Goal: Transaction & Acquisition: Purchase product/service

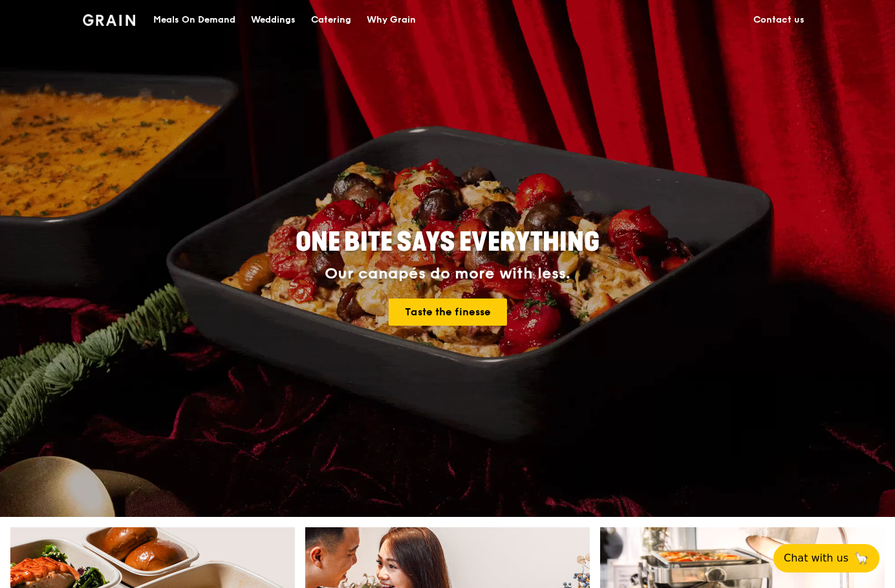
click at [206, 14] on div "Meals On Demand" at bounding box center [194, 20] width 82 height 39
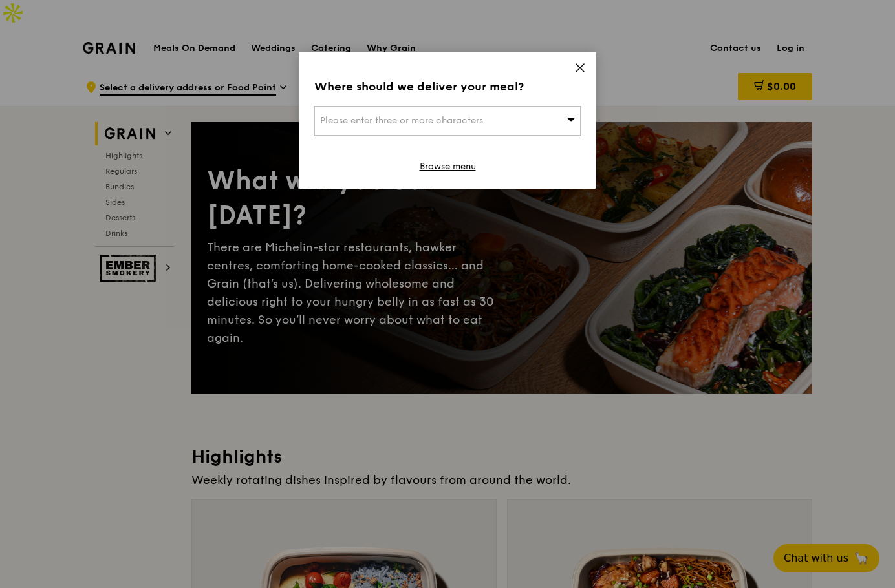
click at [579, 63] on icon at bounding box center [580, 68] width 12 height 12
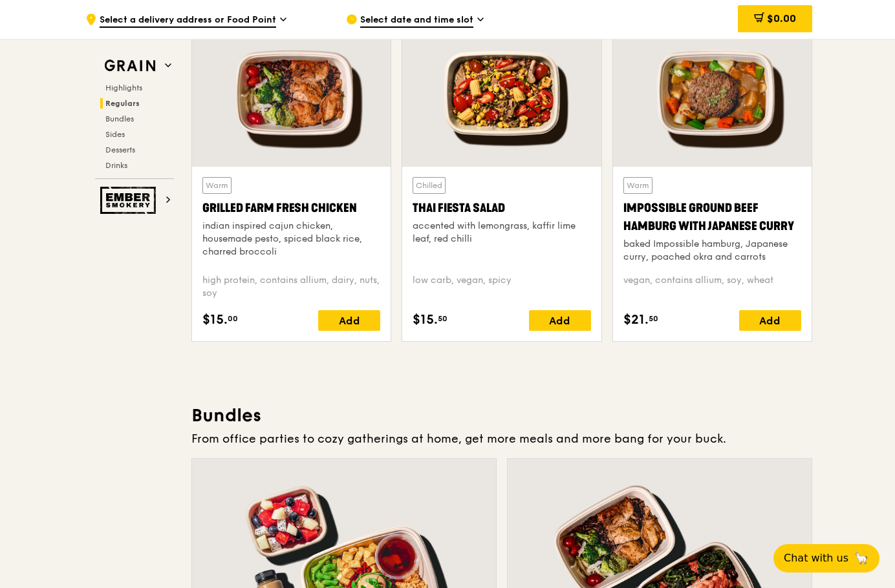
scroll to position [1487, 0]
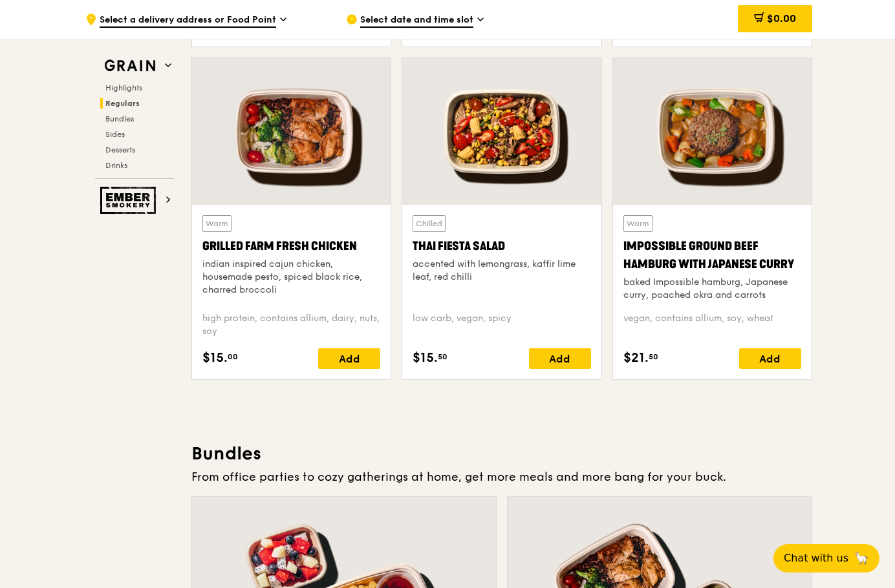
click at [420, 27] on span "Select date and time slot" at bounding box center [416, 21] width 113 height 14
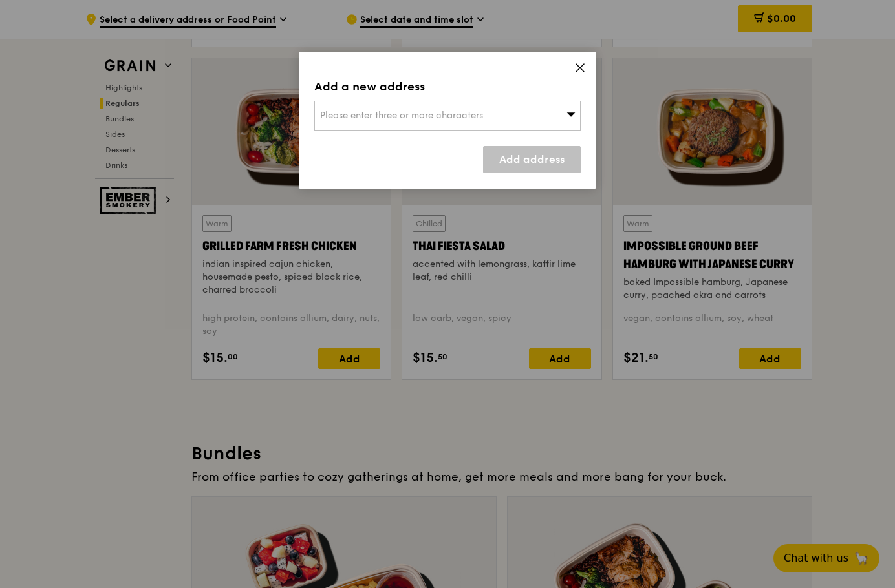
click at [407, 113] on span "Please enter three or more characters" at bounding box center [401, 115] width 163 height 11
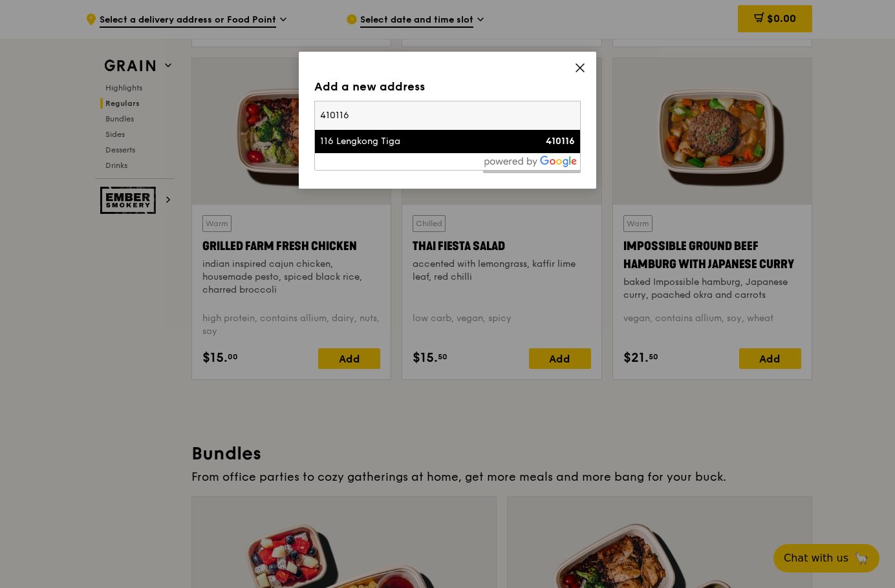
type input "410116"
click at [441, 149] on li "116 Lengkong Tiga 410116" at bounding box center [447, 141] width 265 height 23
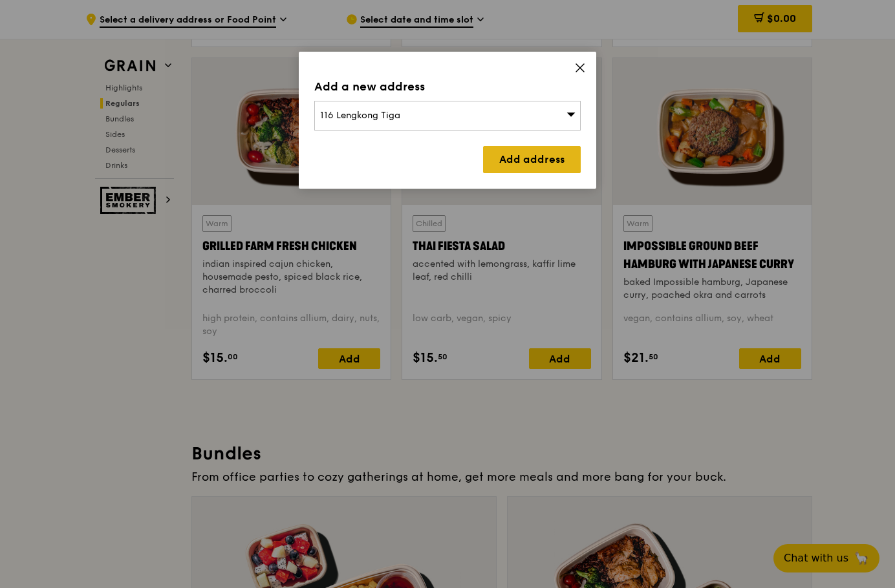
click at [513, 160] on link "Add address" at bounding box center [532, 159] width 98 height 27
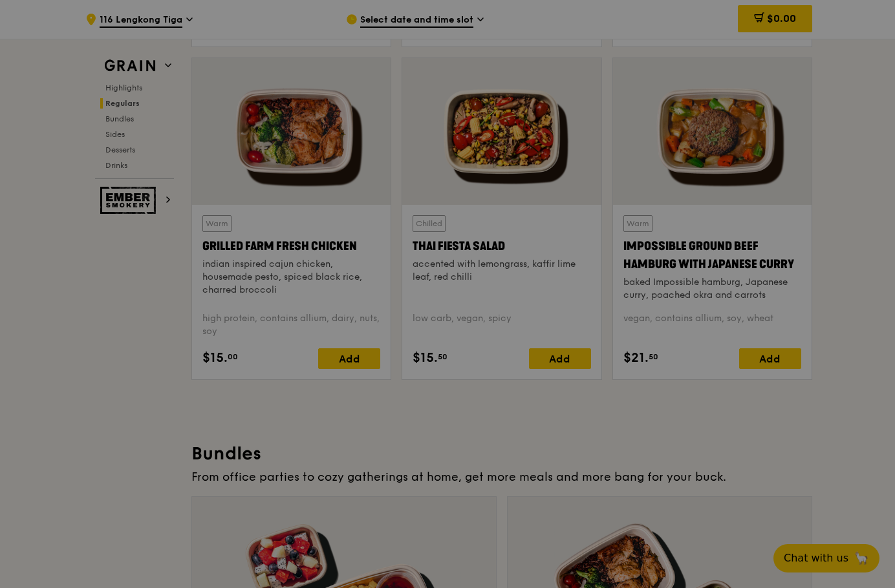
scroll to position [1474, 0]
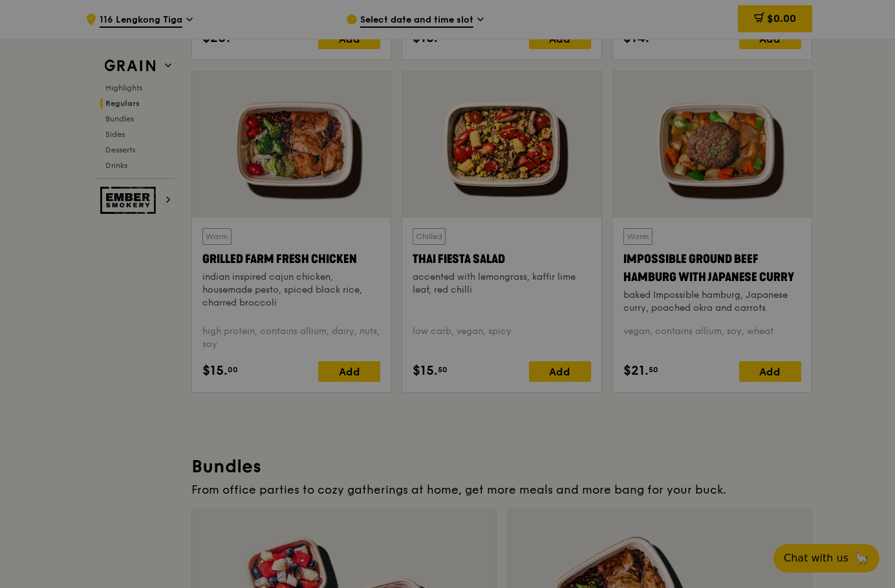
click at [432, 16] on div at bounding box center [447, 294] width 895 height 588
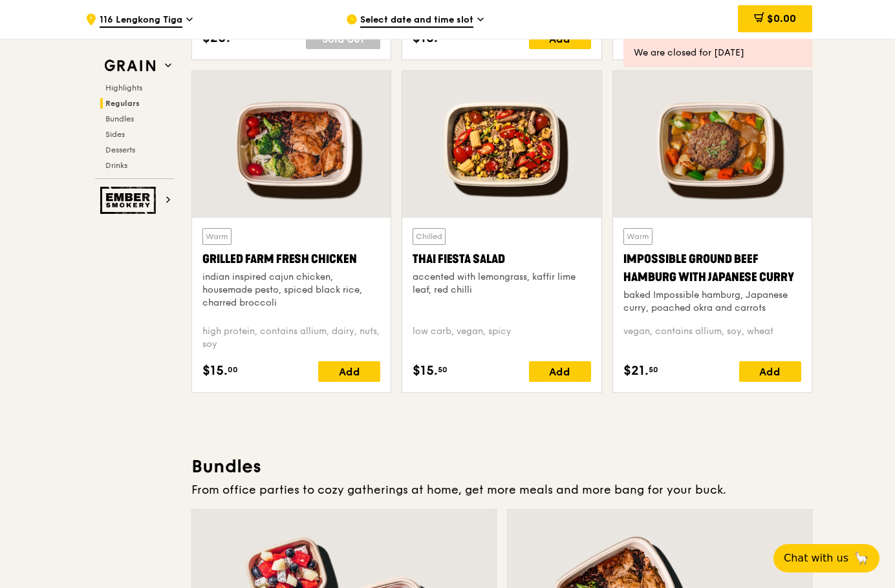
click at [432, 16] on span "Select date and time slot" at bounding box center [416, 21] width 113 height 14
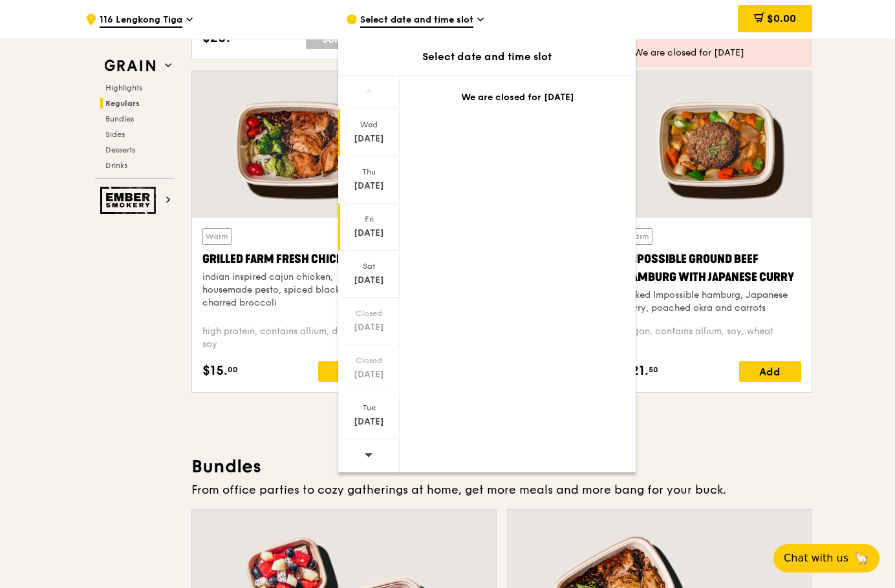
click at [367, 228] on div "[DATE]" at bounding box center [369, 233] width 58 height 13
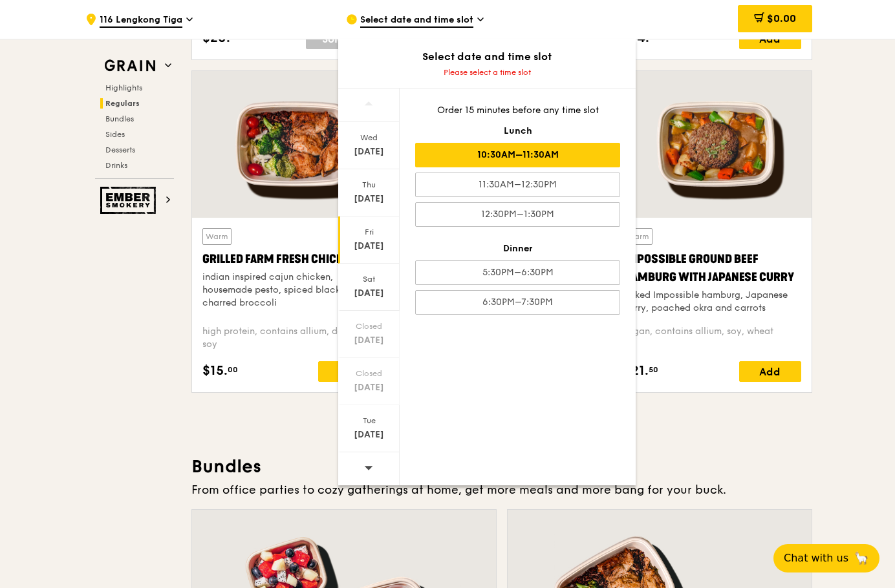
click at [518, 160] on div "10:30AM–11:30AM" at bounding box center [517, 155] width 205 height 25
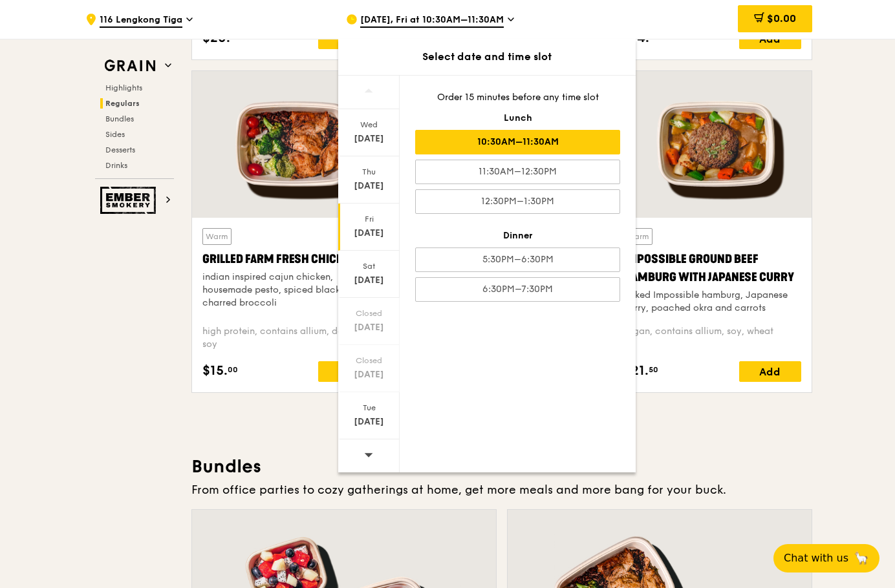
scroll to position [1461, 0]
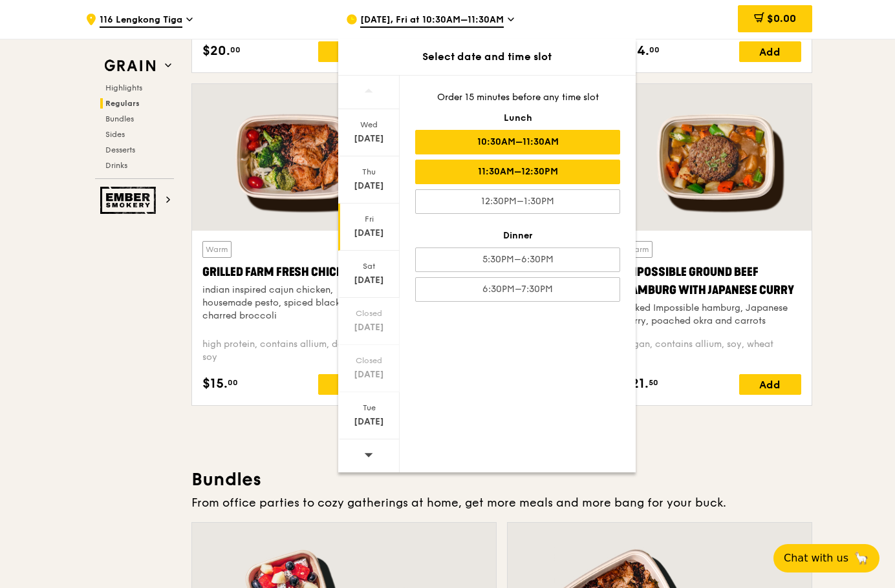
click at [529, 171] on div "11:30AM–12:30PM" at bounding box center [517, 172] width 205 height 25
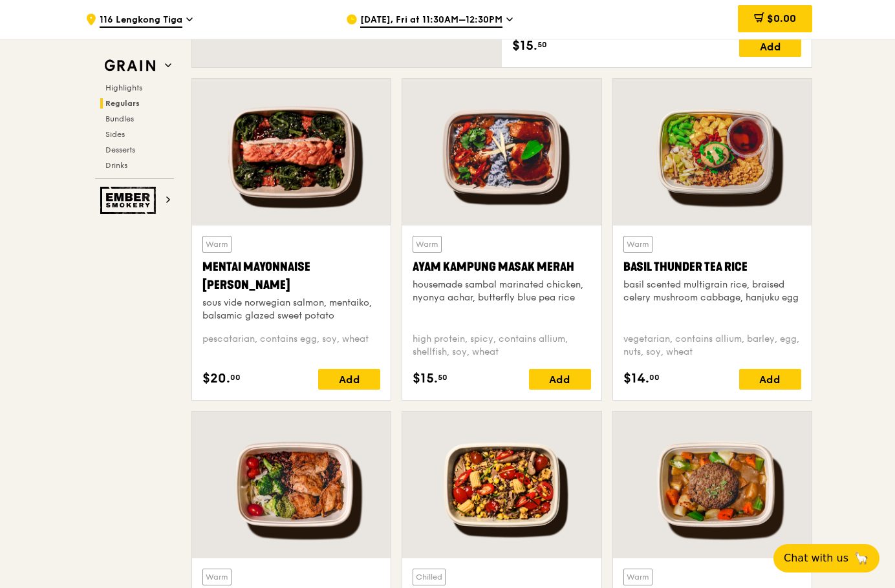
scroll to position [1138, 0]
